Goal: Information Seeking & Learning: Learn about a topic

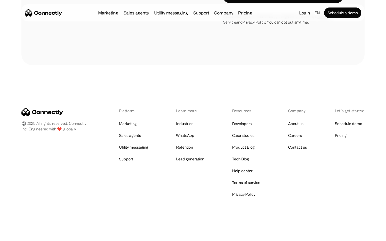
scroll to position [363, 0]
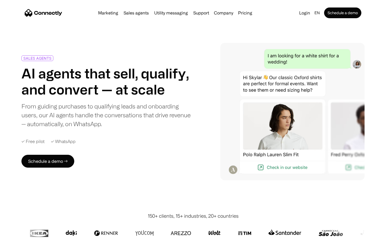
scroll to position [1491, 0]
